Goal: Task Accomplishment & Management: Complete application form

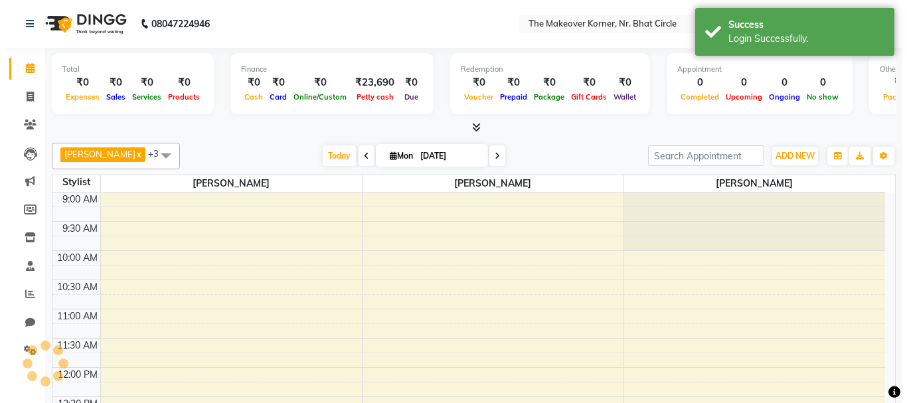
scroll to position [351, 0]
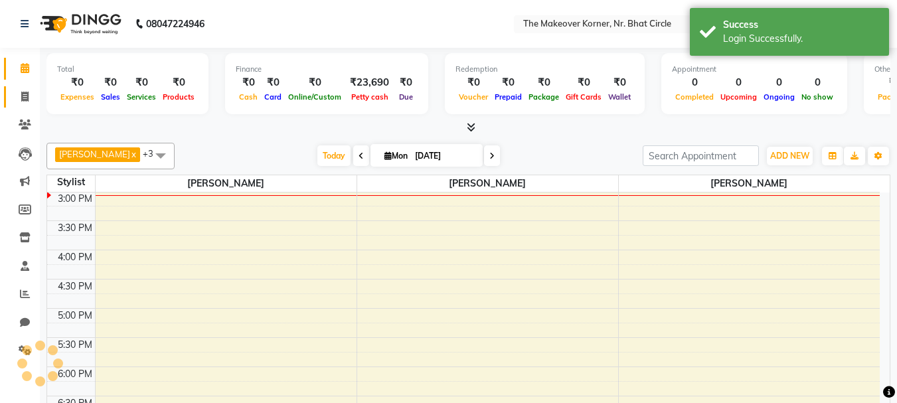
click at [27, 97] on icon at bounding box center [24, 97] width 7 height 10
select select "service"
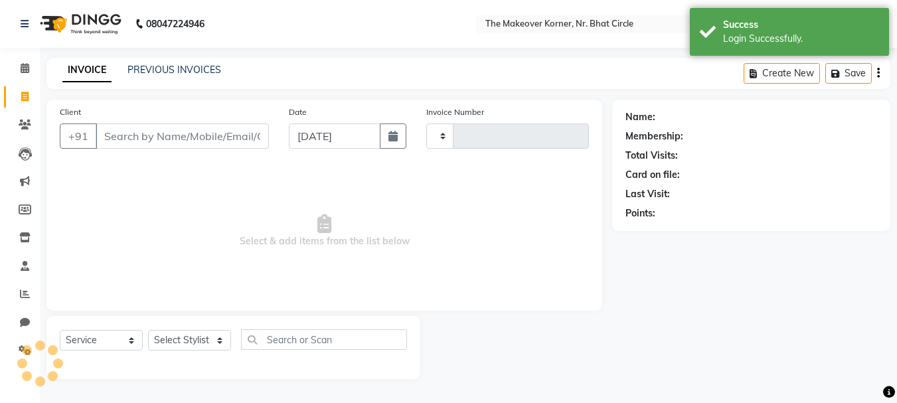
select select "en"
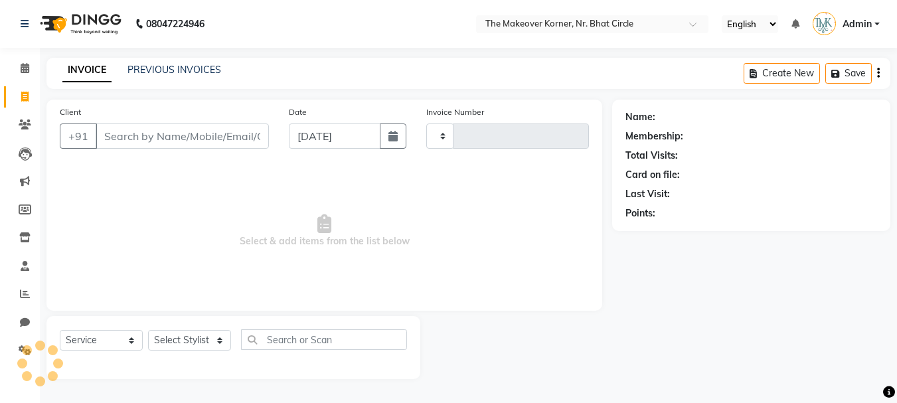
type input "0445"
select select "5477"
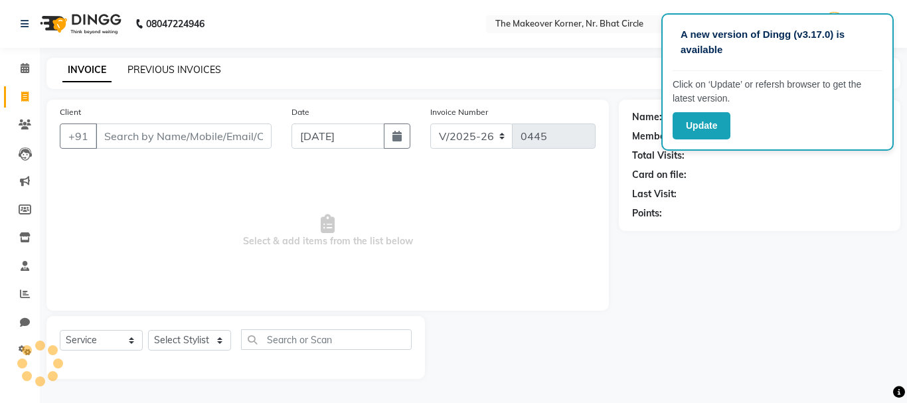
click at [211, 68] on link "PREVIOUS INVOICES" at bounding box center [174, 70] width 94 height 12
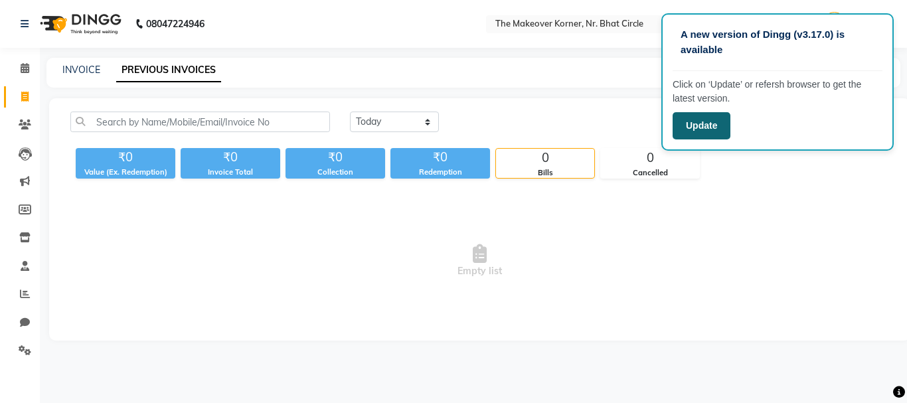
click at [696, 129] on button "Update" at bounding box center [701, 125] width 58 height 27
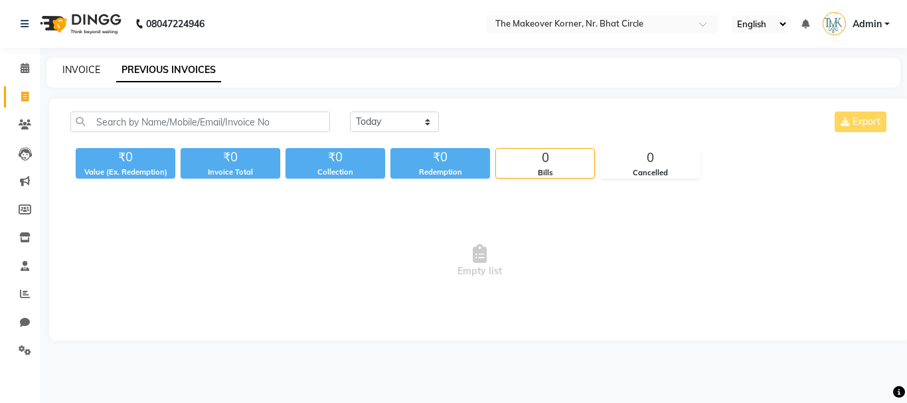
click at [72, 70] on link "INVOICE" at bounding box center [81, 70] width 38 height 12
select select "service"
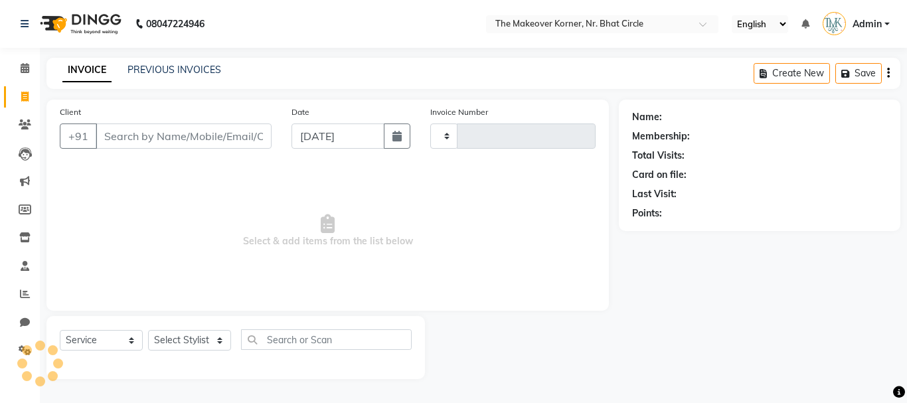
type input "0445"
select select "5477"
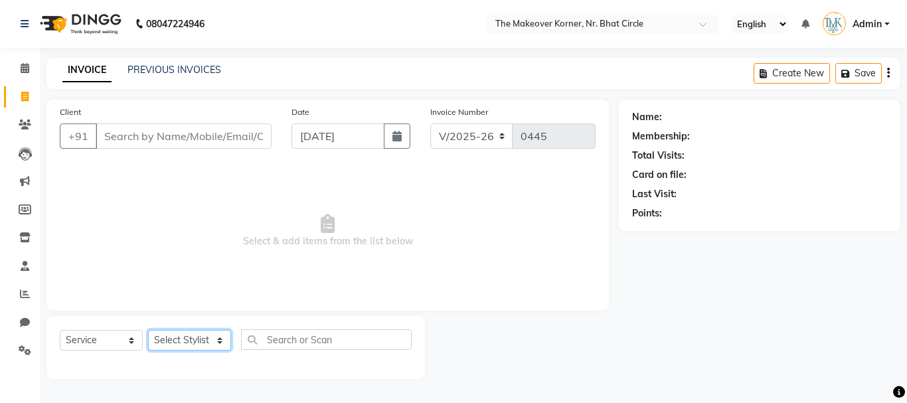
click at [223, 342] on select "Select Stylist Admin [PERSON_NAME] [PERSON_NAME] [PERSON_NAME]" at bounding box center [189, 340] width 83 height 21
click at [220, 341] on select "Select Stylist Admin [PERSON_NAME] [PERSON_NAME] [PERSON_NAME]" at bounding box center [189, 340] width 83 height 21
click at [159, 149] on div "Client +91" at bounding box center [166, 132] width 232 height 54
click at [163, 136] on input "Client" at bounding box center [184, 135] width 176 height 25
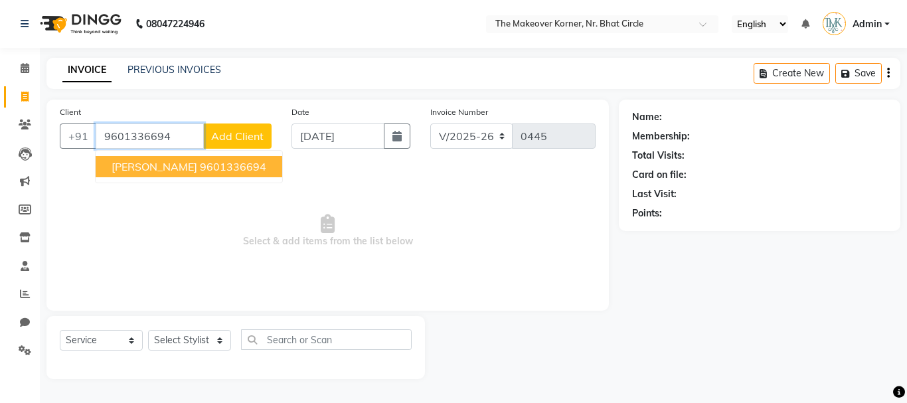
type input "9601336694"
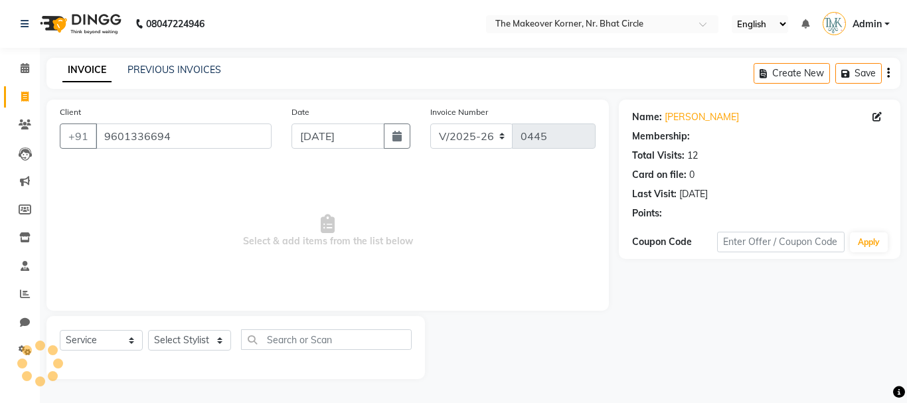
select select "1: Object"
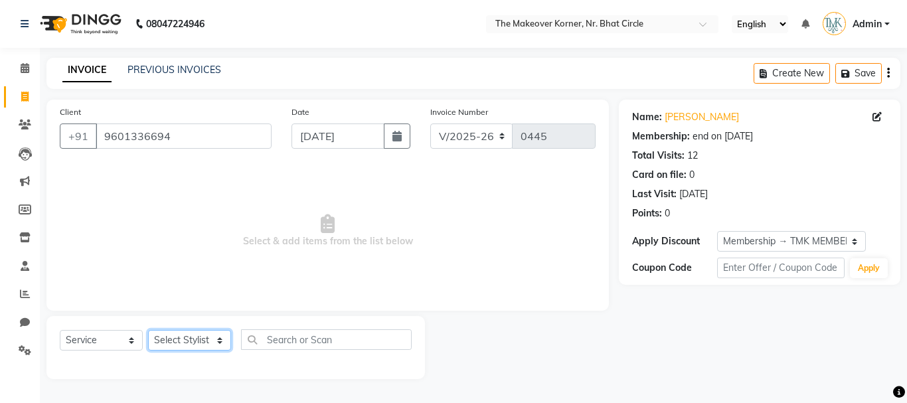
click at [207, 346] on select "Select Stylist Admin [PERSON_NAME] [PERSON_NAME] [PERSON_NAME]" at bounding box center [189, 340] width 83 height 21
select select "36810"
click at [148, 330] on select "Select Stylist Admin [PERSON_NAME] [PERSON_NAME] [PERSON_NAME]" at bounding box center [189, 340] width 83 height 21
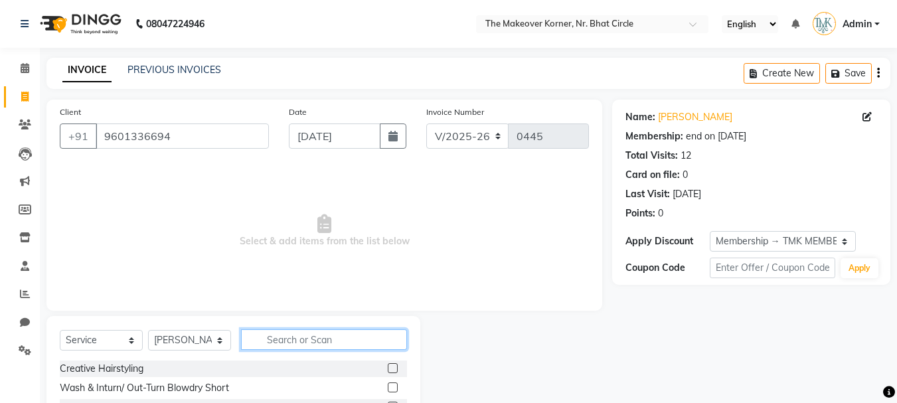
click at [285, 336] on input "text" at bounding box center [324, 339] width 166 height 21
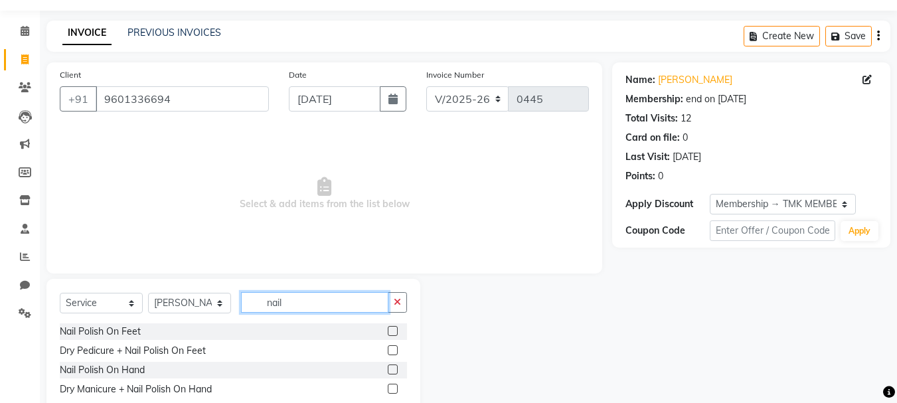
scroll to position [73, 0]
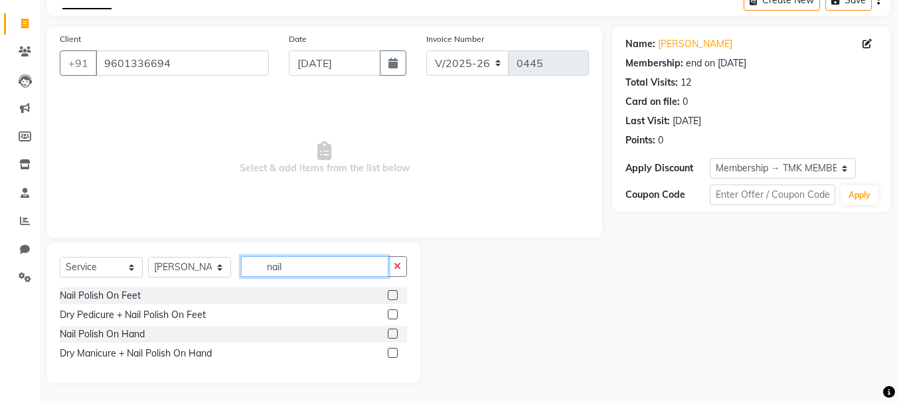
click at [337, 261] on input "nail" at bounding box center [314, 266] width 147 height 21
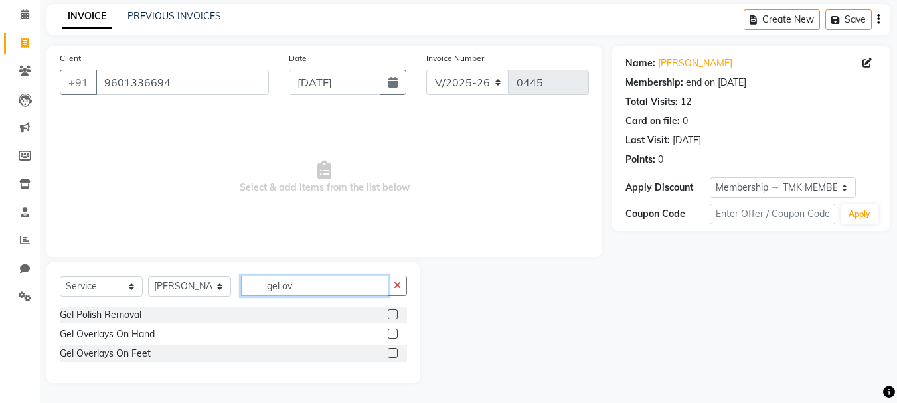
scroll to position [54, 0]
type input "gel ov"
click at [107, 336] on div "Gel Overlays On Hand" at bounding box center [107, 334] width 95 height 14
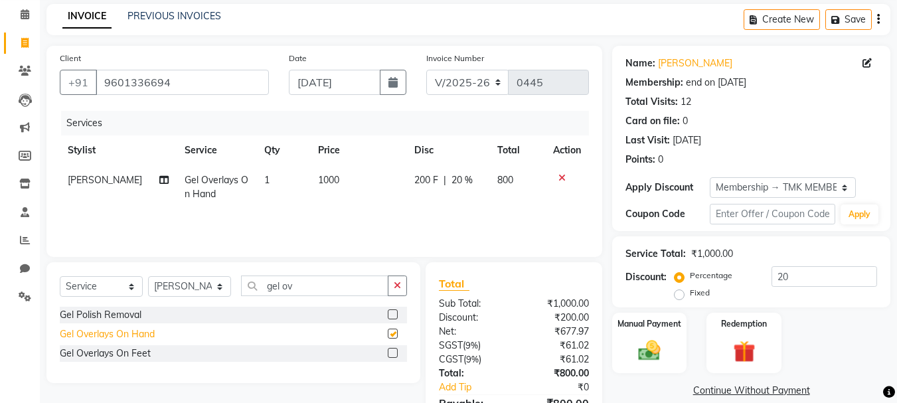
checkbox input "false"
click at [330, 293] on input "gel ov" at bounding box center [314, 285] width 147 height 21
click at [328, 293] on input "gel ov" at bounding box center [314, 285] width 147 height 21
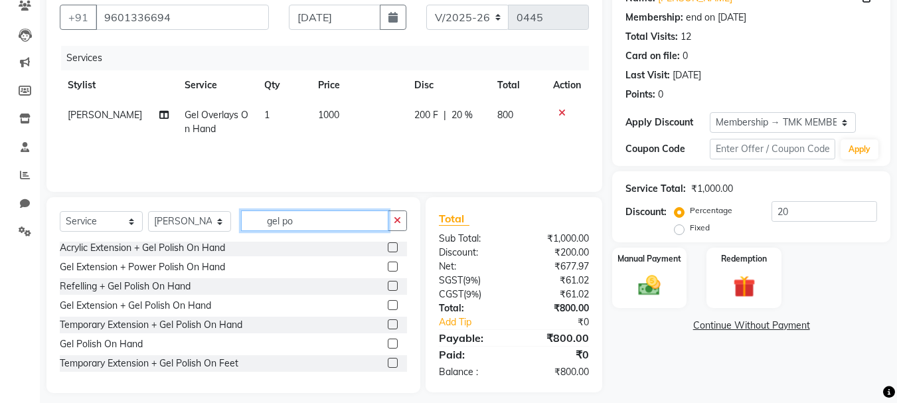
scroll to position [129, 0]
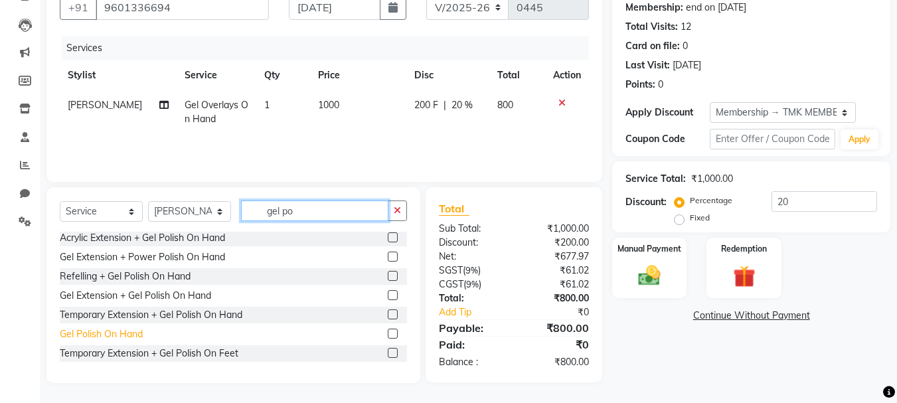
type input "gel po"
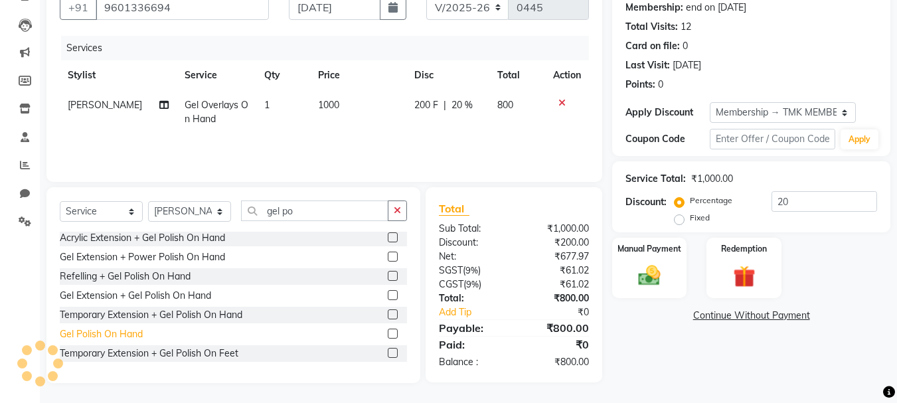
click at [118, 340] on div "Gel Polish On Hand" at bounding box center [101, 334] width 83 height 14
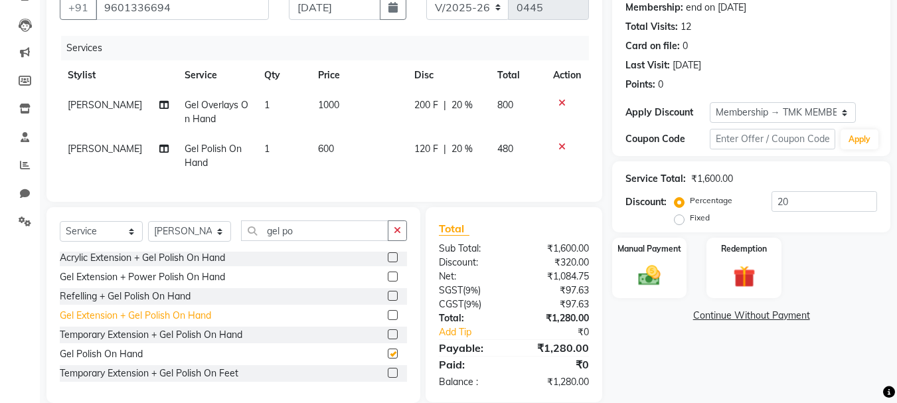
checkbox input "false"
click at [334, 241] on input "gel po" at bounding box center [314, 230] width 147 height 21
click at [333, 241] on input "gel po" at bounding box center [314, 230] width 147 height 21
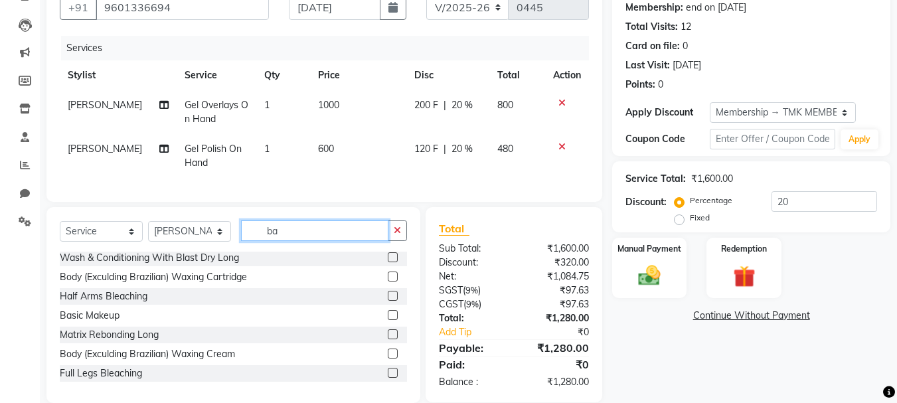
scroll to position [0, 0]
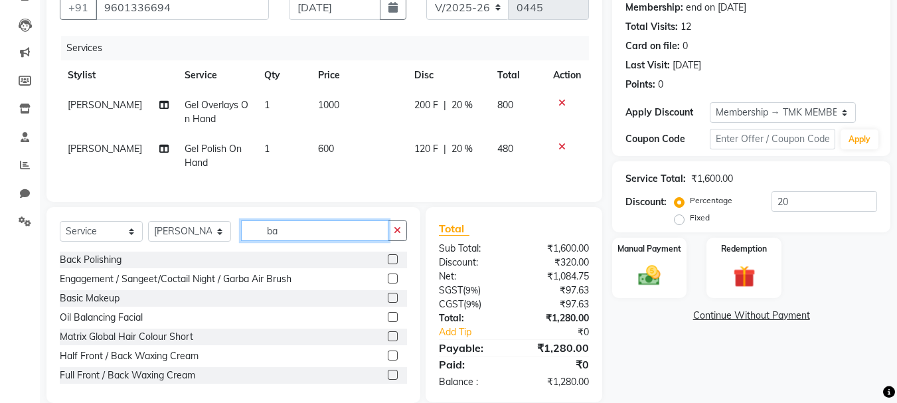
type input "b"
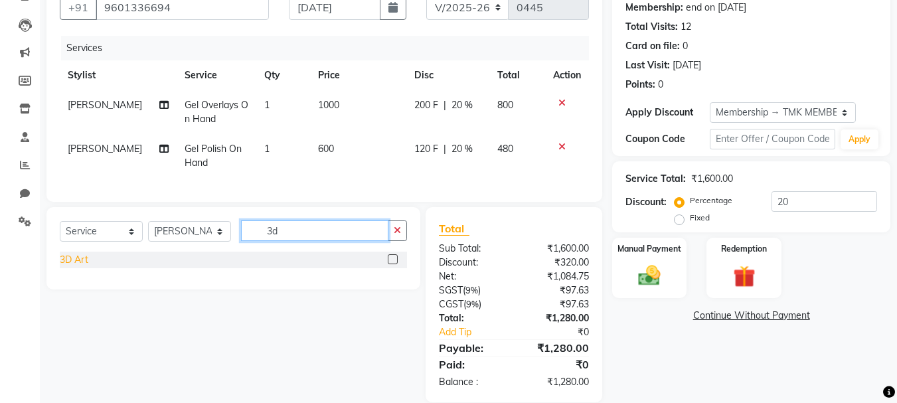
type input "3d"
click at [78, 267] on div "3D Art" at bounding box center [74, 260] width 29 height 14
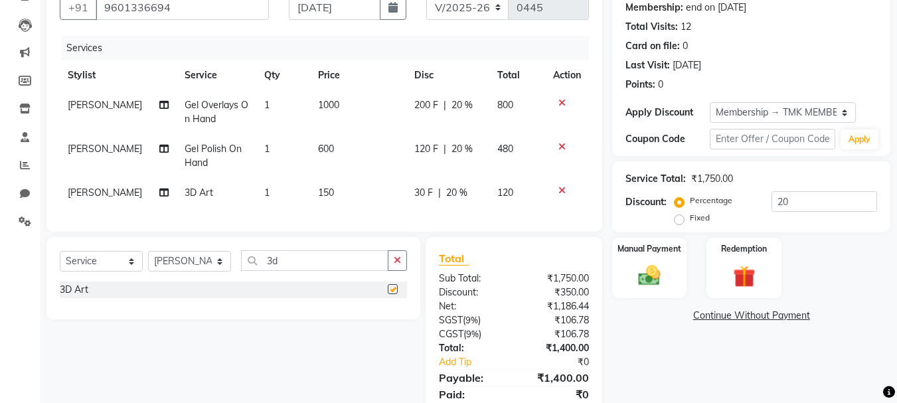
checkbox input "false"
click at [264, 192] on span "1" at bounding box center [266, 192] width 5 height 12
select select "36810"
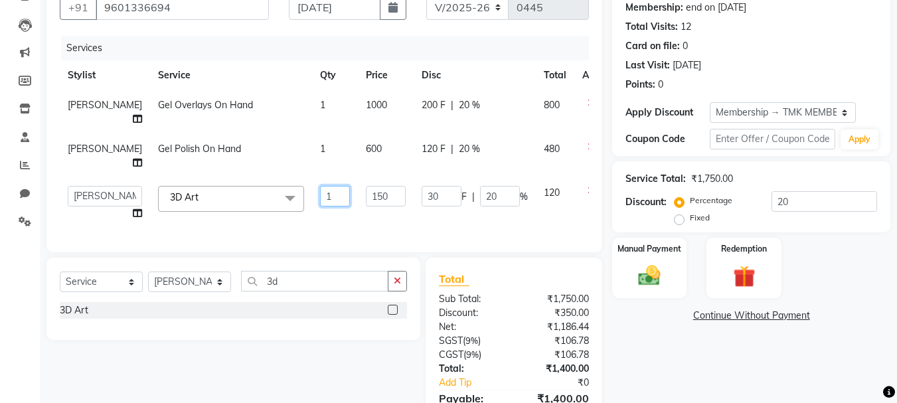
click at [320, 206] on input "1" at bounding box center [335, 196] width 30 height 21
type input "2"
click at [331, 258] on div "Client [PHONE_NUMBER] Date [DATE] Invoice Number V/2025 V/[PHONE_NUMBER] Servic…" at bounding box center [324, 212] width 575 height 482
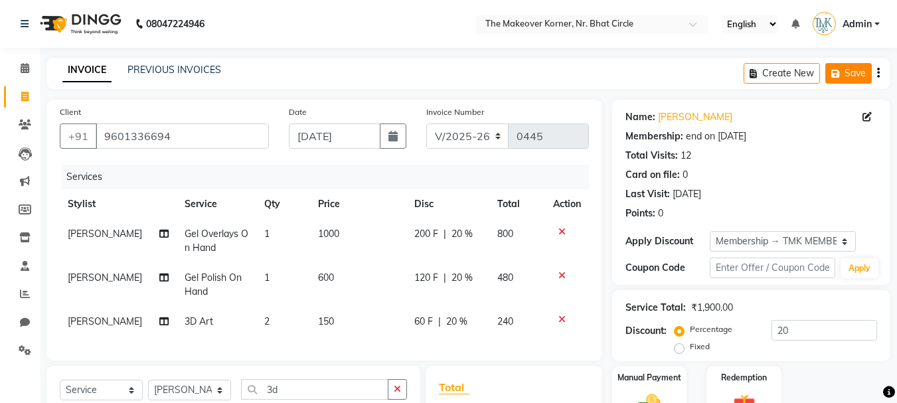
click at [841, 83] on button "Save" at bounding box center [848, 73] width 46 height 21
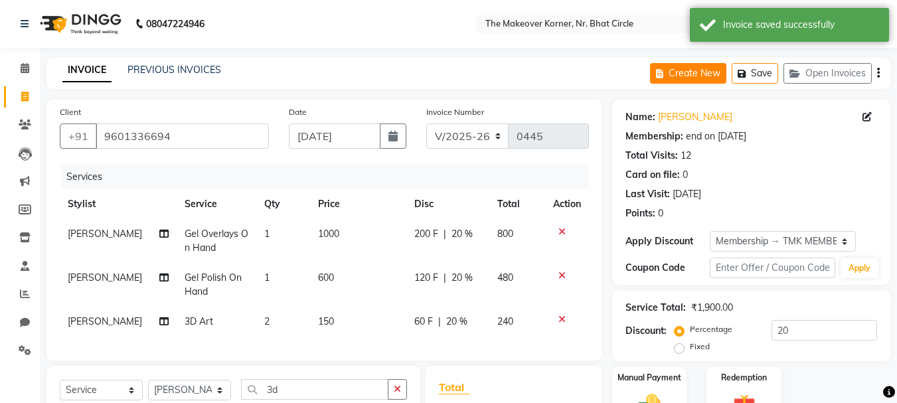
click at [668, 80] on button "Create New" at bounding box center [688, 73] width 76 height 21
select select "service"
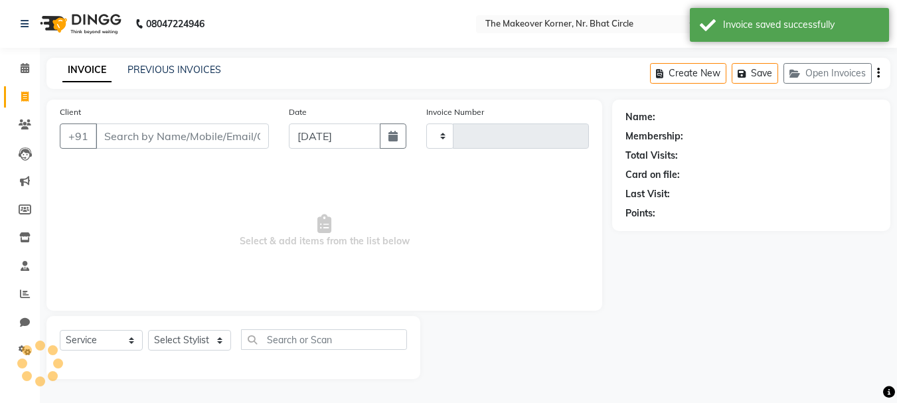
type input "0445"
select select "5477"
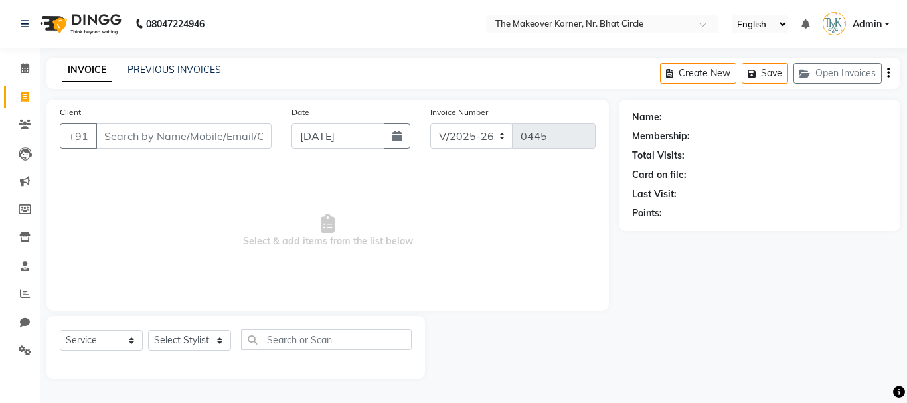
click at [811, 84] on div "Create New Save Open Invoices" at bounding box center [780, 73] width 240 height 31
click at [810, 76] on icon "button" at bounding box center [807, 73] width 16 height 9
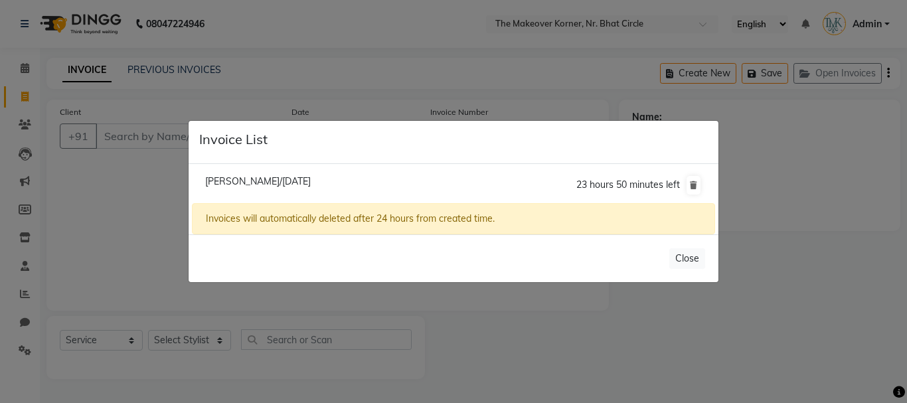
click at [311, 183] on span "[PERSON_NAME]/[DATE]" at bounding box center [258, 181] width 106 height 12
type input "9601336694"
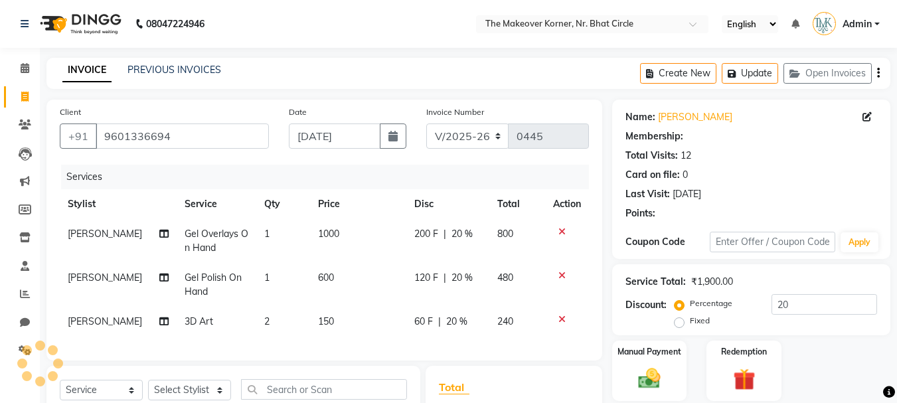
type input "0"
select select "1: Object"
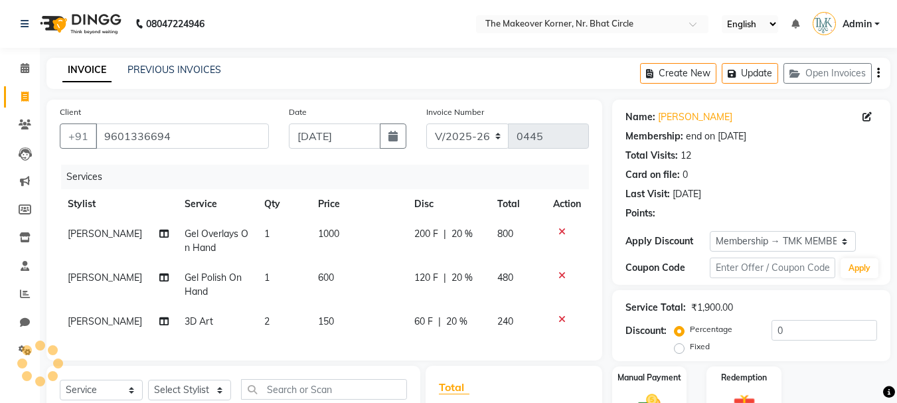
type input "20"
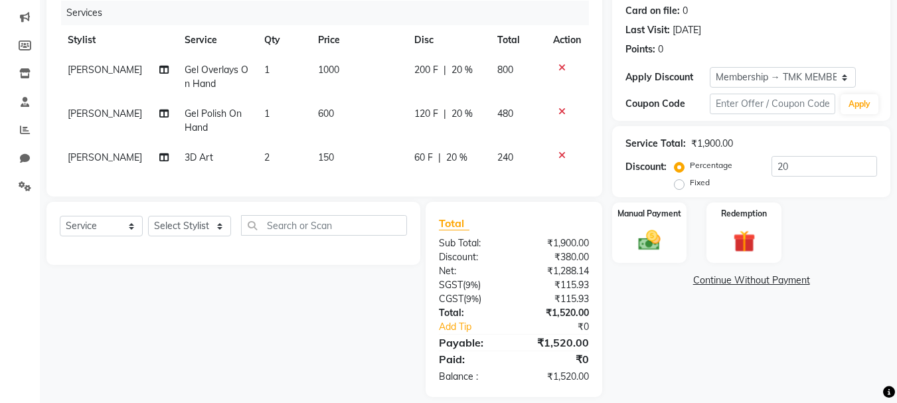
scroll to position [202, 0]
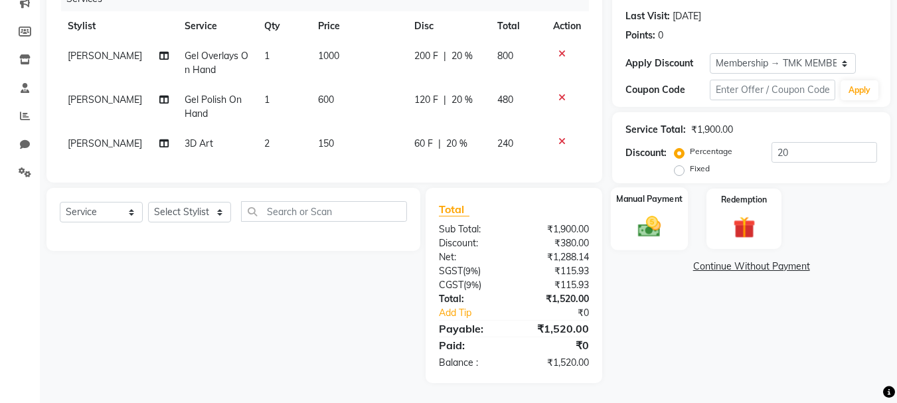
click at [670, 192] on label "Manual Payment" at bounding box center [649, 198] width 66 height 13
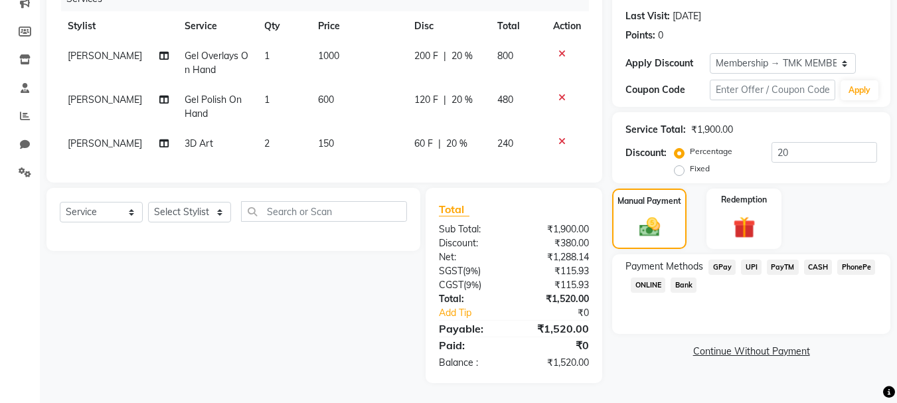
click at [714, 260] on span "GPay" at bounding box center [721, 267] width 27 height 15
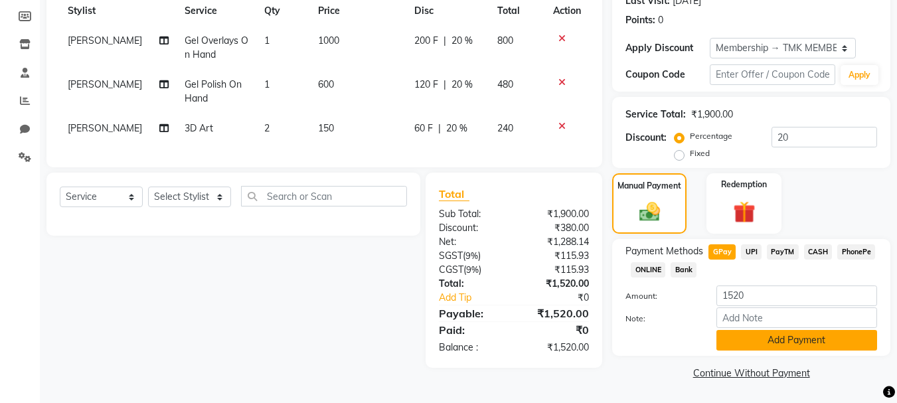
click at [737, 335] on button "Add Payment" at bounding box center [796, 340] width 161 height 21
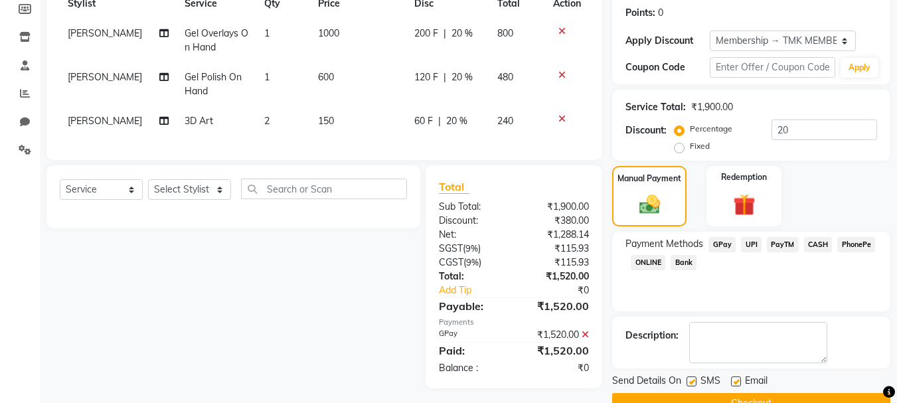
scroll to position [231, 0]
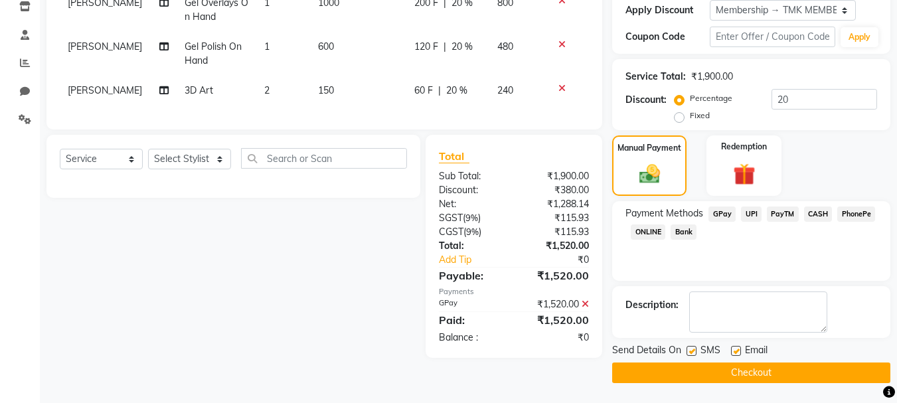
click at [751, 378] on button "Checkout" at bounding box center [751, 372] width 278 height 21
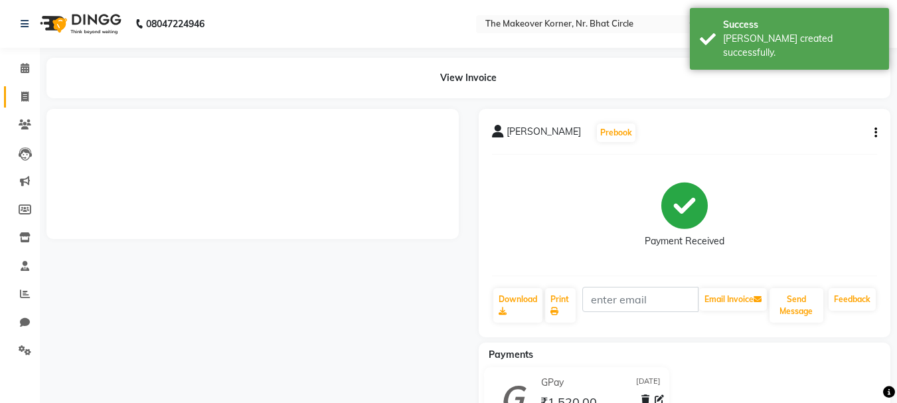
click at [27, 96] on icon at bounding box center [24, 97] width 7 height 10
select select "service"
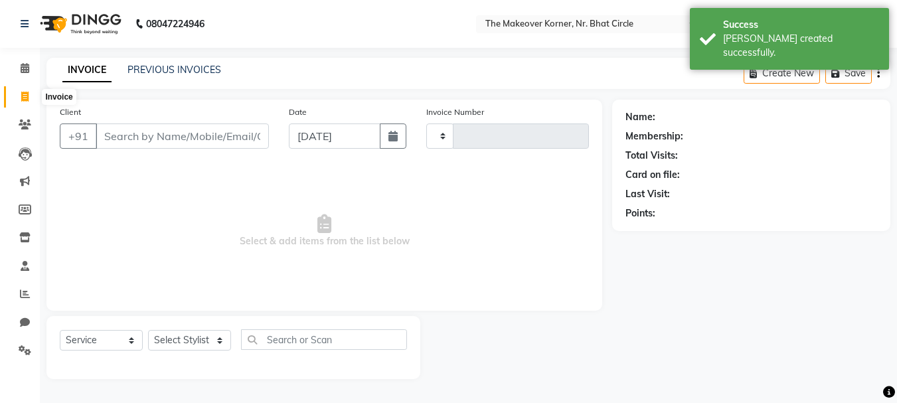
type input "0446"
select select "5477"
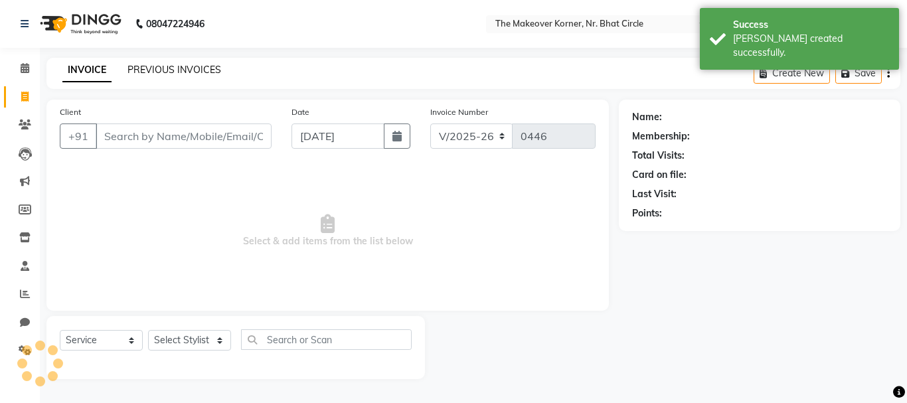
click at [165, 74] on link "PREVIOUS INVOICES" at bounding box center [174, 70] width 94 height 12
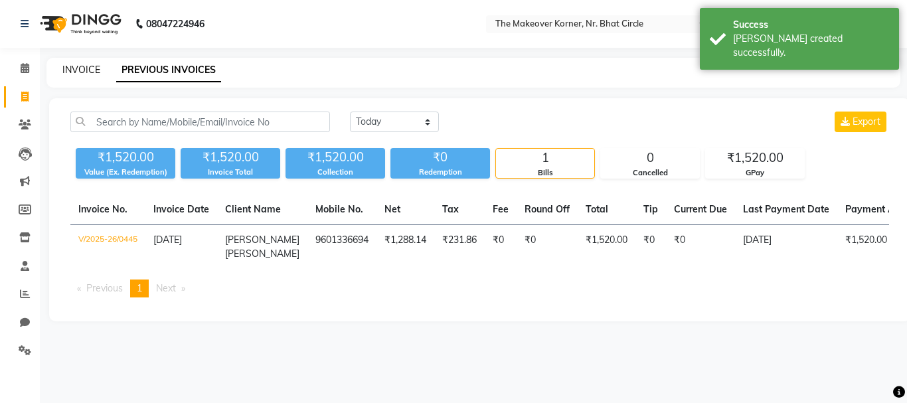
click at [73, 69] on link "INVOICE" at bounding box center [81, 70] width 38 height 12
select select "service"
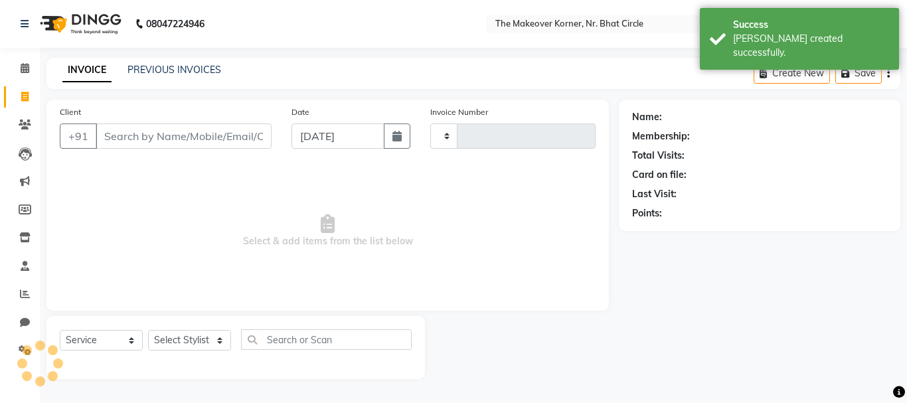
type input "0446"
select select "5477"
click at [109, 137] on input "Client" at bounding box center [184, 135] width 176 height 25
